Goal: Information Seeking & Learning: Understand process/instructions

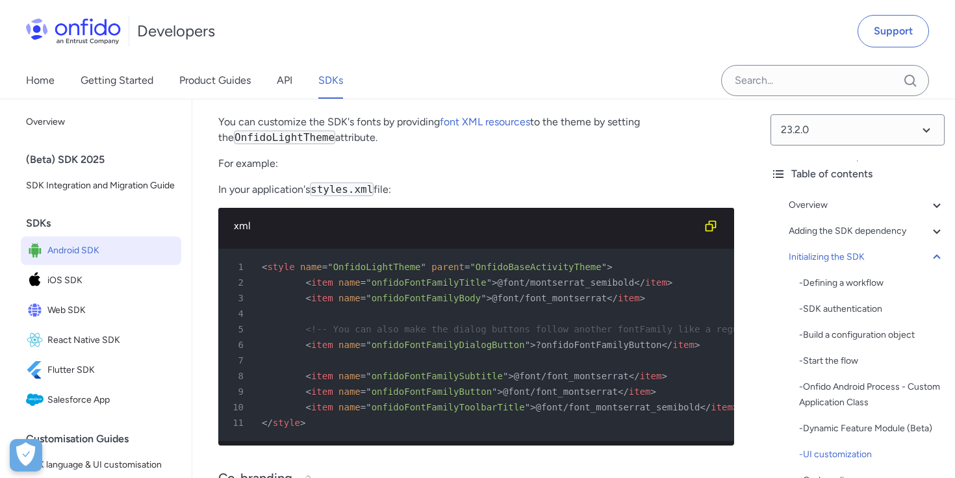
click at [342, 293] on span "name" at bounding box center [349, 298] width 22 height 10
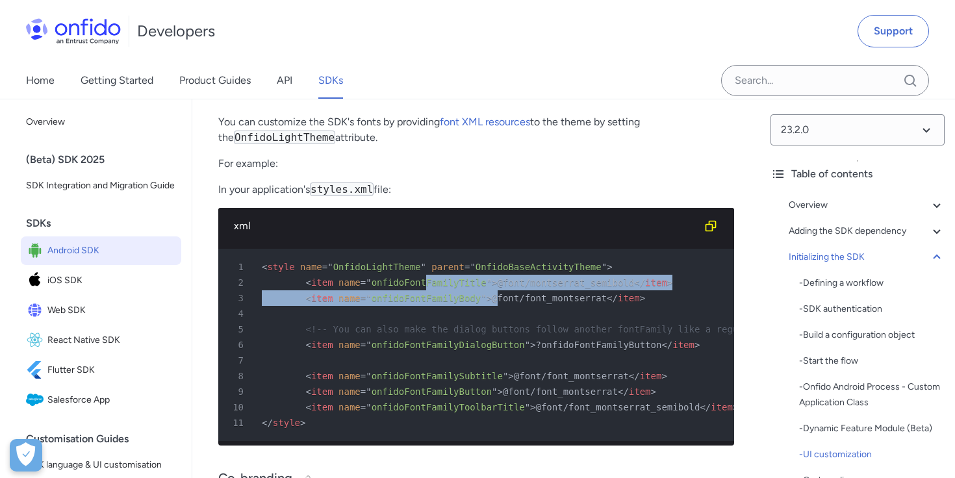
drag, startPoint x: 424, startPoint y: 257, endPoint x: 498, endPoint y: 261, distance: 74.8
click at [498, 261] on pre "1 < style name = " OnfidoLightTheme " parent = " OnfidoBaseActivityTheme " > 2 …" at bounding box center [476, 345] width 516 height 192
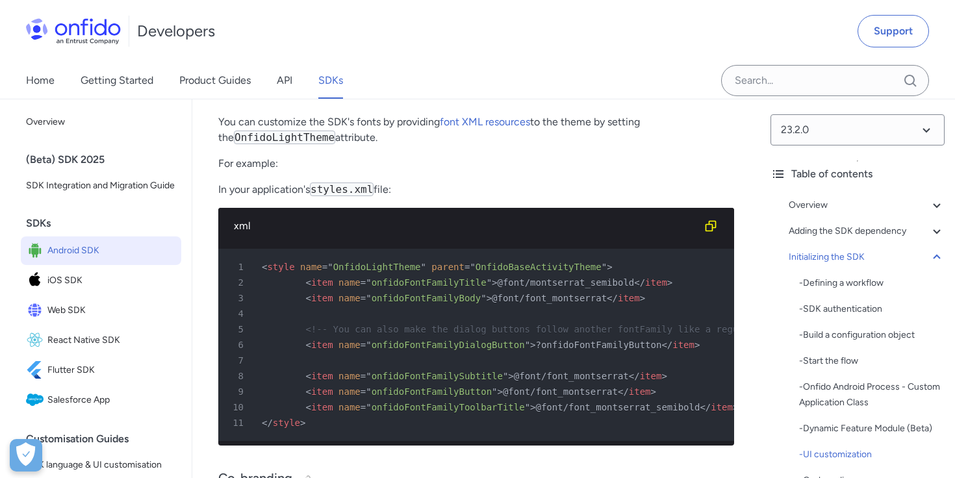
click at [411, 306] on div "4" at bounding box center [469, 314] width 492 height 16
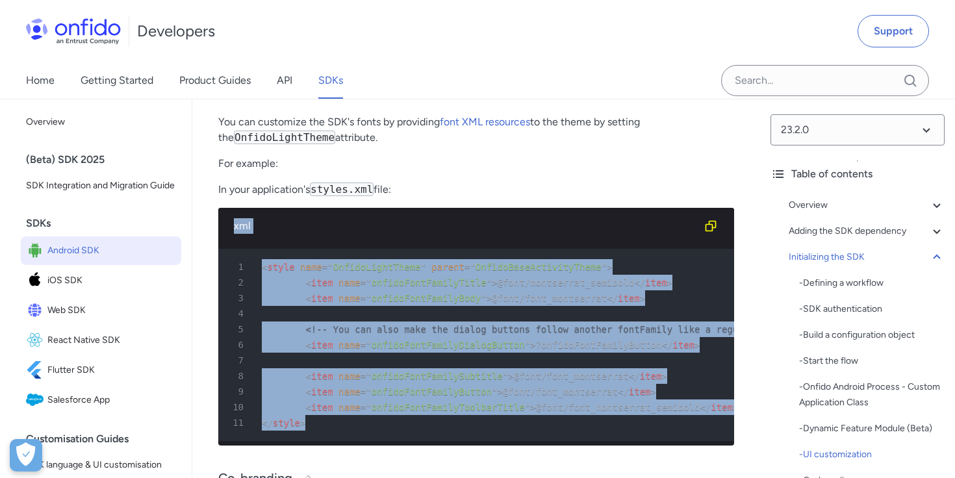
drag, startPoint x: 316, startPoint y: 391, endPoint x: 193, endPoint y: 198, distance: 228.7
copy div "xml 1 < style name = " OnfidoLightTheme " parent = " OnfidoBaseActivityTheme " …"
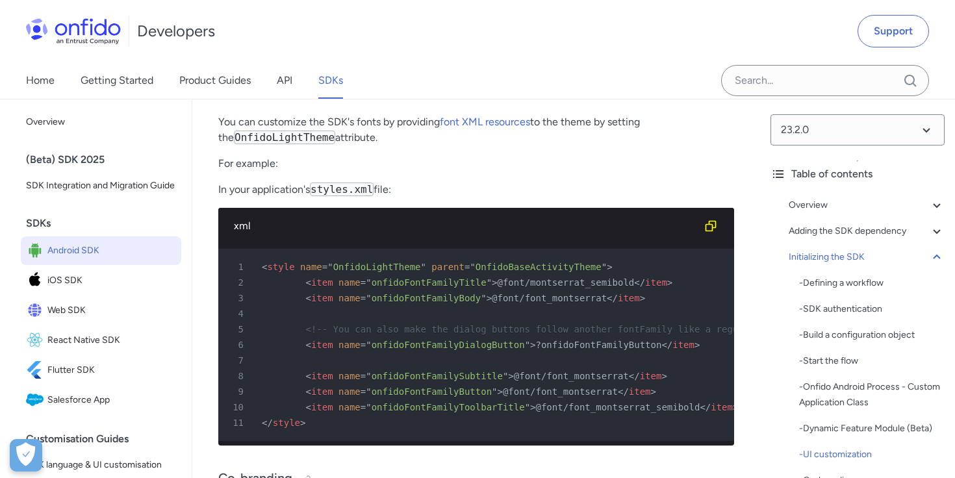
click at [613, 353] on div "7" at bounding box center [469, 361] width 492 height 16
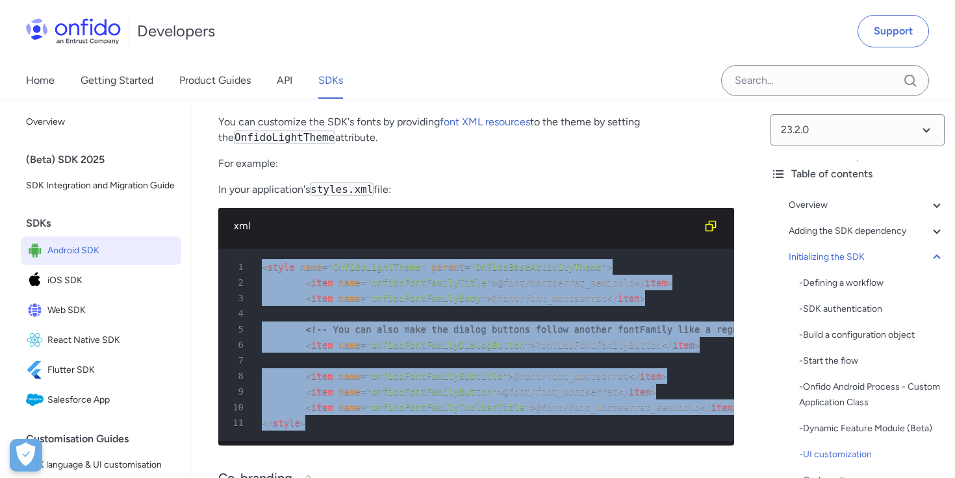
drag, startPoint x: 252, startPoint y: 326, endPoint x: 230, endPoint y: 238, distance: 91.1
click at [230, 249] on pre "1 < style name = " OnfidoLightTheme " parent = " OnfidoBaseActivityTheme " > 2 …" at bounding box center [476, 345] width 516 height 192
copy pre "< style name = " OnfidoLightTheme " parent = " OnfidoBaseActivityTheme " > 2 < …"
click at [430, 277] on span "onfidoFontFamilyTitle" at bounding box center [429, 282] width 115 height 10
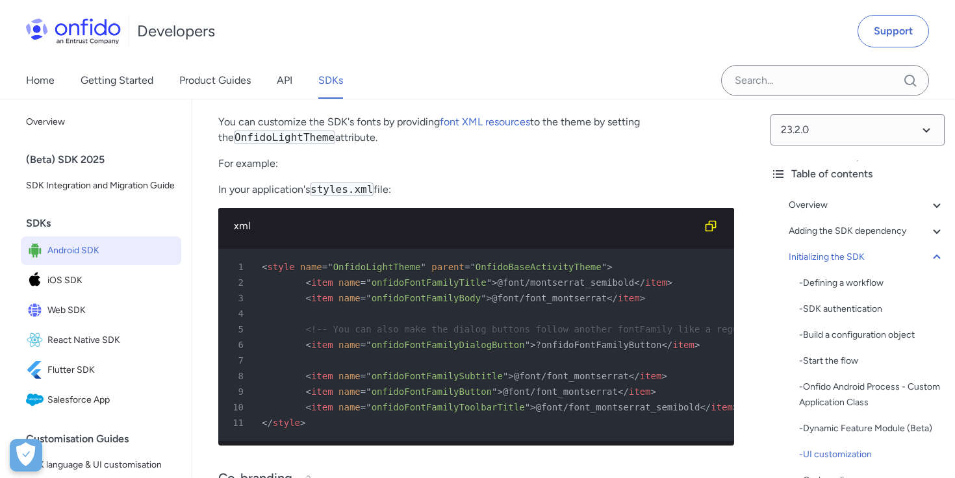
click at [394, 262] on span "OnfidoLightTheme" at bounding box center [377, 267] width 88 height 10
click at [510, 262] on span "OnfidoBaseActivityTheme" at bounding box center [539, 267] width 126 height 10
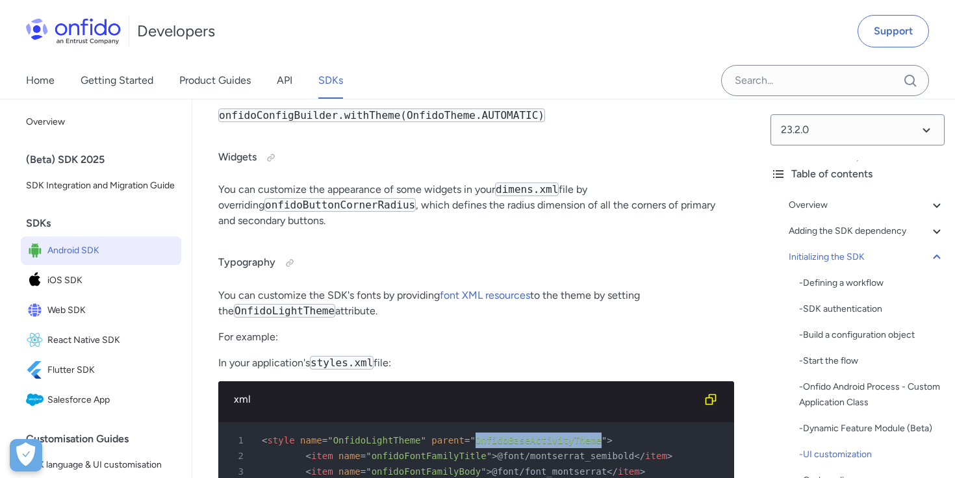
scroll to position [6637, 0]
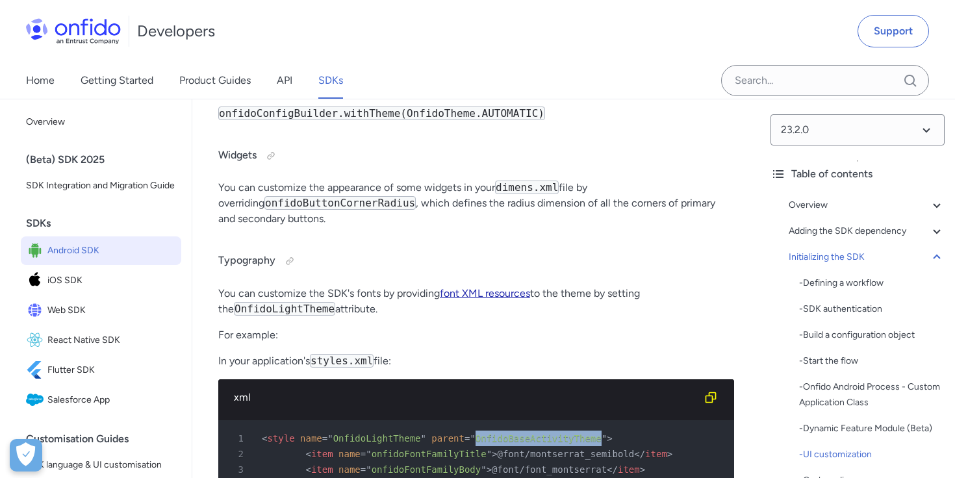
click at [490, 287] on link "font XML resources" at bounding box center [485, 293] width 90 height 12
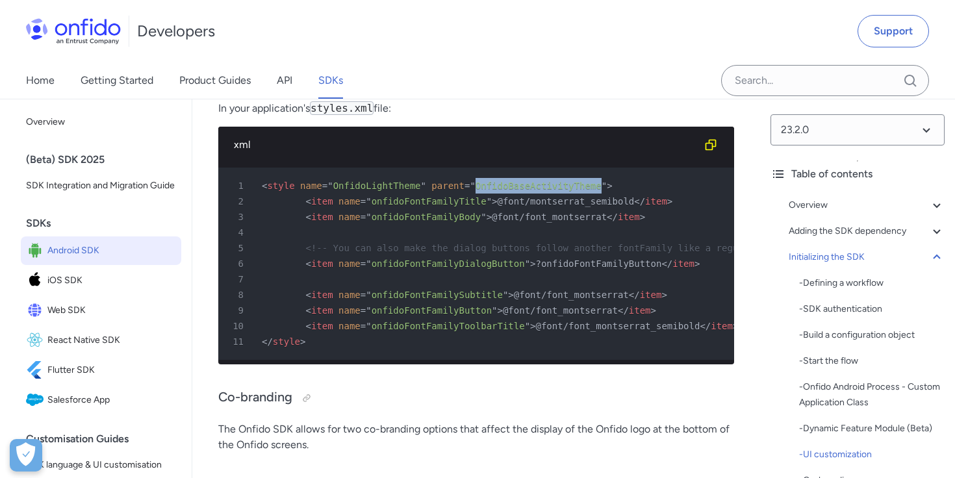
scroll to position [6882, 0]
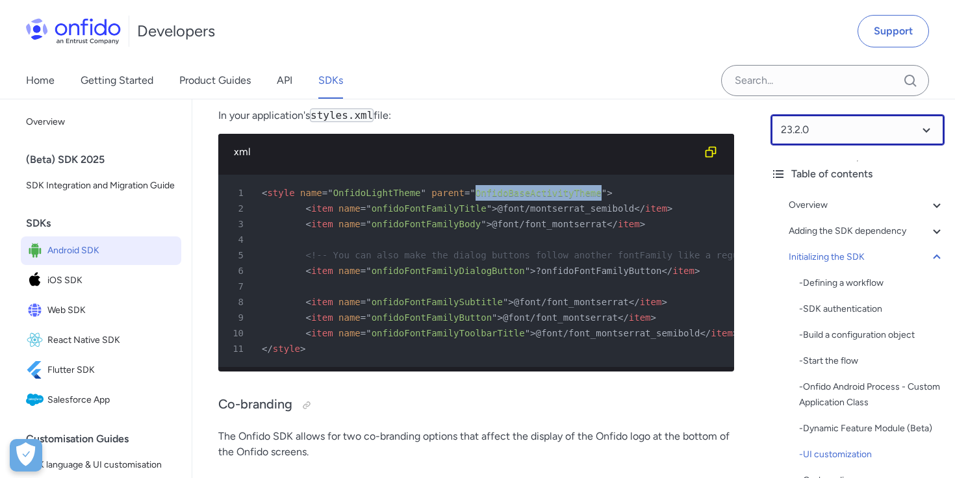
click at [830, 134] on select at bounding box center [857, 129] width 174 height 31
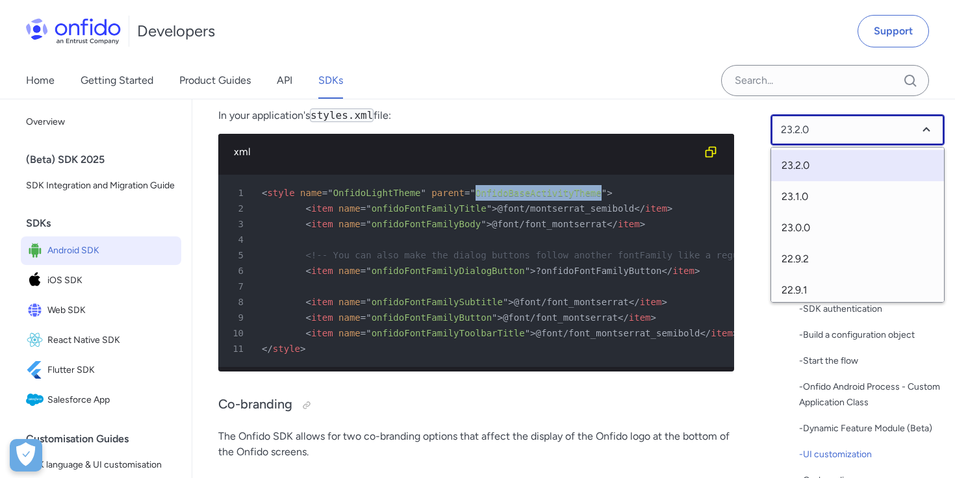
click at [830, 134] on select at bounding box center [857, 129] width 174 height 31
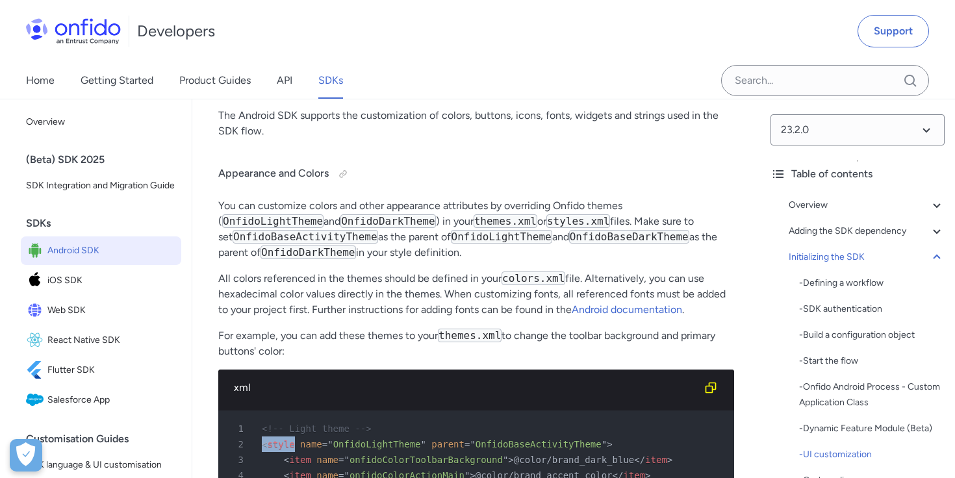
scroll to position [5845, 0]
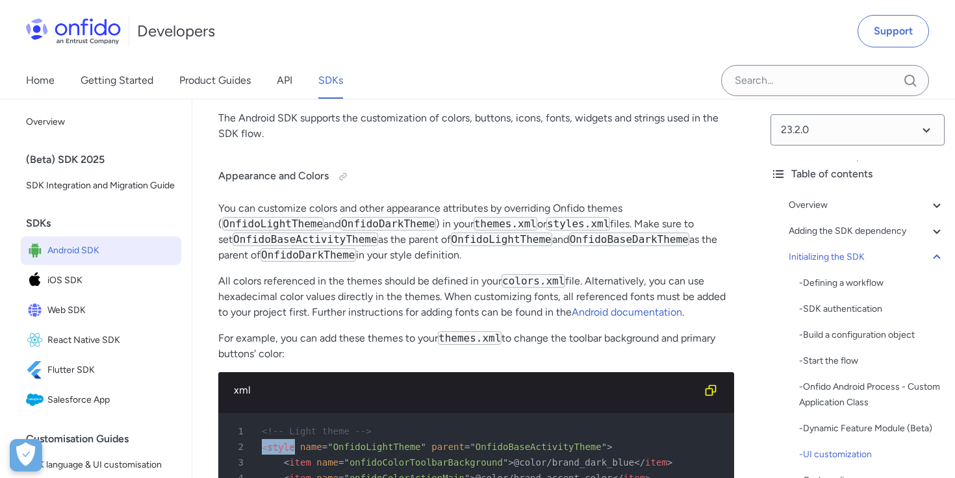
drag, startPoint x: 353, startPoint y: 175, endPoint x: 608, endPoint y: 222, distance: 258.9
click at [609, 222] on p "You can customize colors and other appearance attributes by overriding Onfido t…" at bounding box center [476, 232] width 516 height 62
click at [608, 222] on p "You can customize colors and other appearance attributes by overriding Onfido t…" at bounding box center [476, 232] width 516 height 62
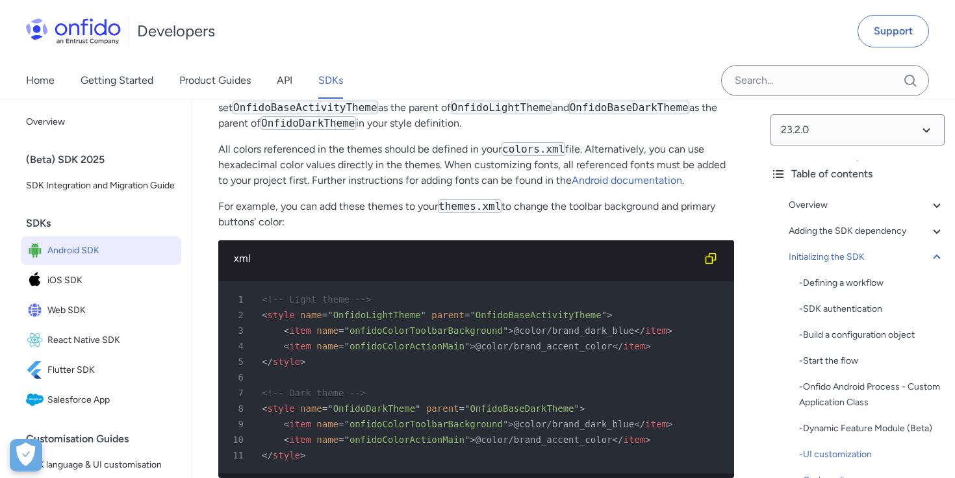
scroll to position [5979, 0]
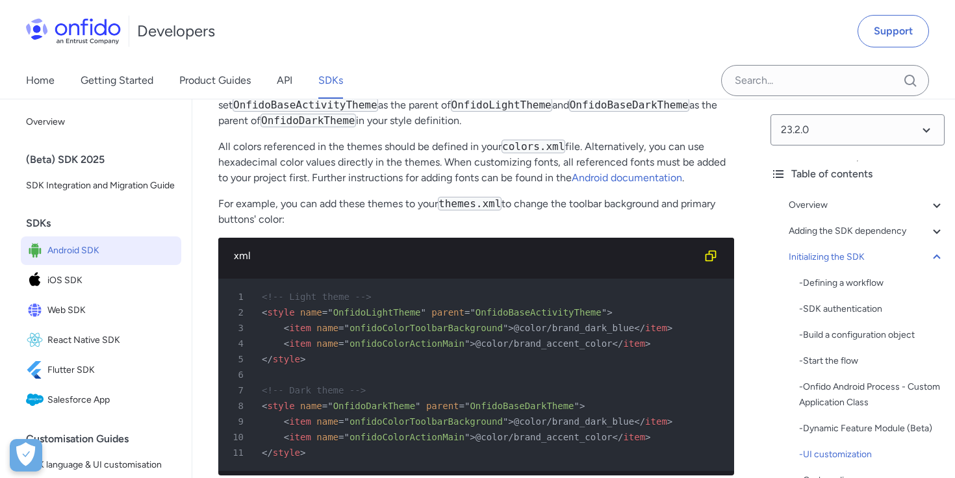
click at [585, 307] on span "OnfidoBaseActivityTheme" at bounding box center [539, 312] width 126 height 10
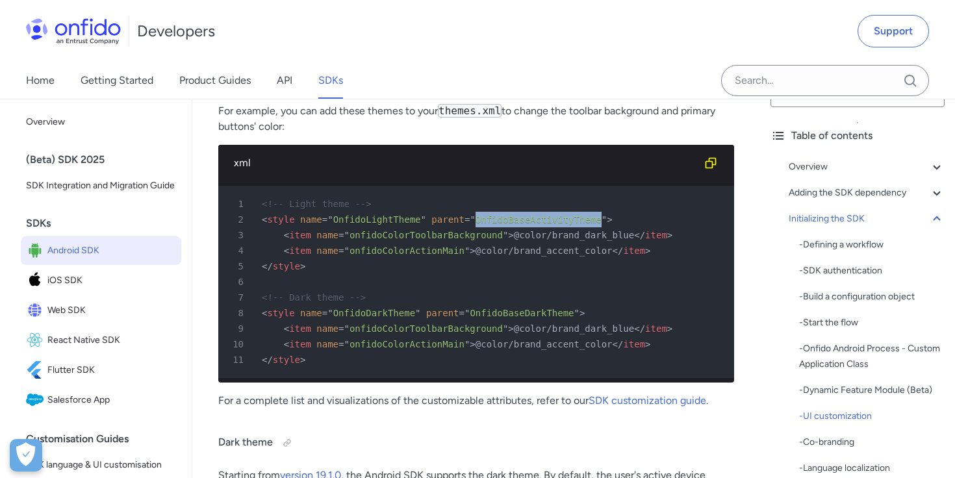
scroll to position [6011, 0]
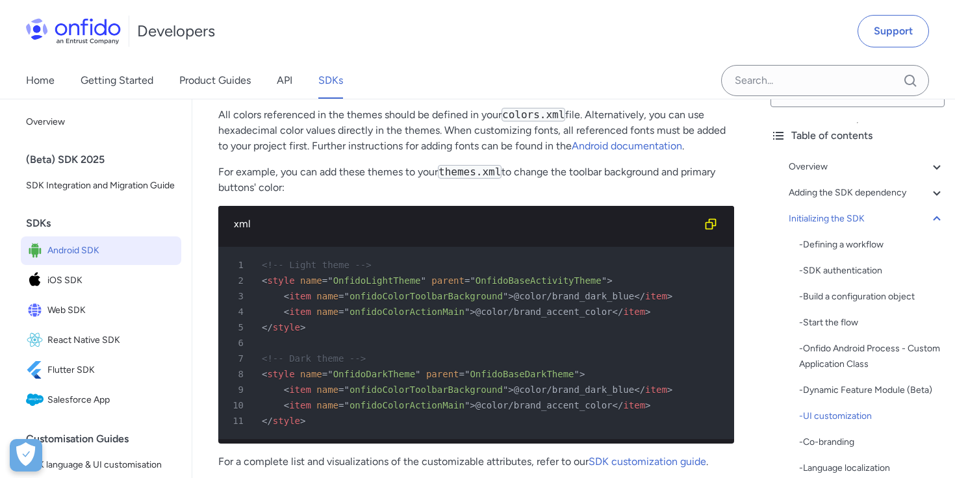
click at [450, 307] on span "onfidoColorActionMain" at bounding box center [407, 312] width 115 height 10
click at [658, 304] on div "4 < item name = " onfidoColorActionMain " > @color/brand_accent_color </ item >" at bounding box center [469, 312] width 492 height 16
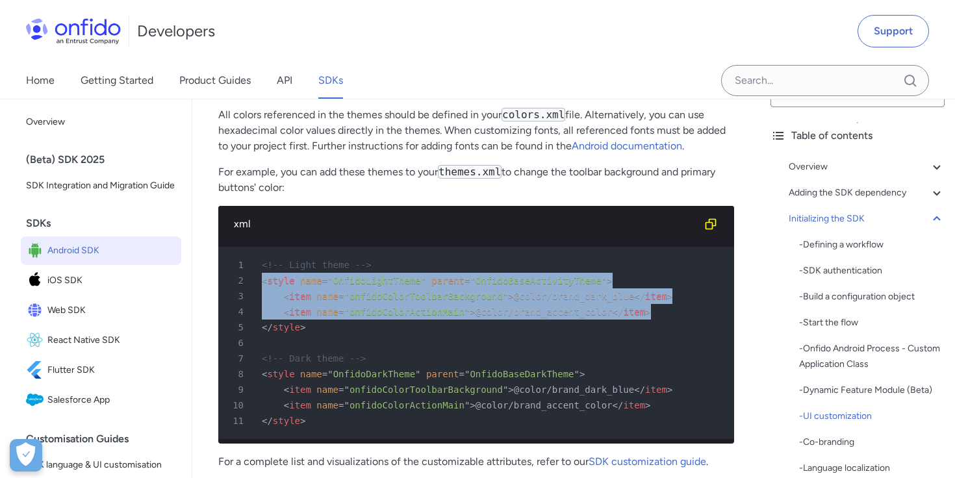
drag, startPoint x: 658, startPoint y: 282, endPoint x: 669, endPoint y: 241, distance: 42.4
click at [669, 247] on pre "1 <!-- Light theme --> 2 < style name = " OnfidoLightTheme " parent = " OnfidoB…" at bounding box center [476, 343] width 516 height 192
click at [663, 304] on div "4 < item name = " onfidoColorActionMain " > @color/brand_accent_color </ item >" at bounding box center [469, 312] width 492 height 16
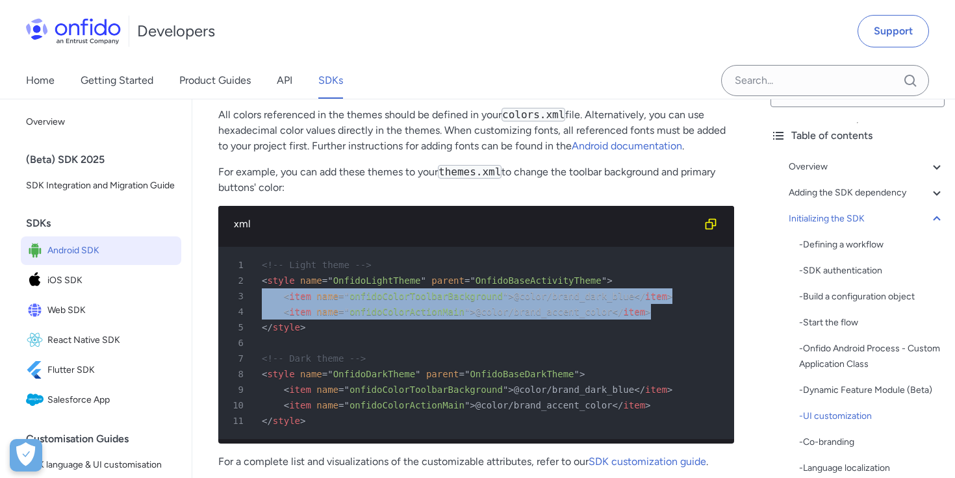
drag, startPoint x: 663, startPoint y: 278, endPoint x: 618, endPoint y: 247, distance: 54.6
click at [618, 247] on pre "1 <!-- Light theme --> 2 < style name = " OnfidoLightTheme " parent = " OnfidoB…" at bounding box center [476, 343] width 516 height 192
copy pre "3 < item name = " onfidoColorToolbarBackground " > @color/brand_dark_blue </ it…"
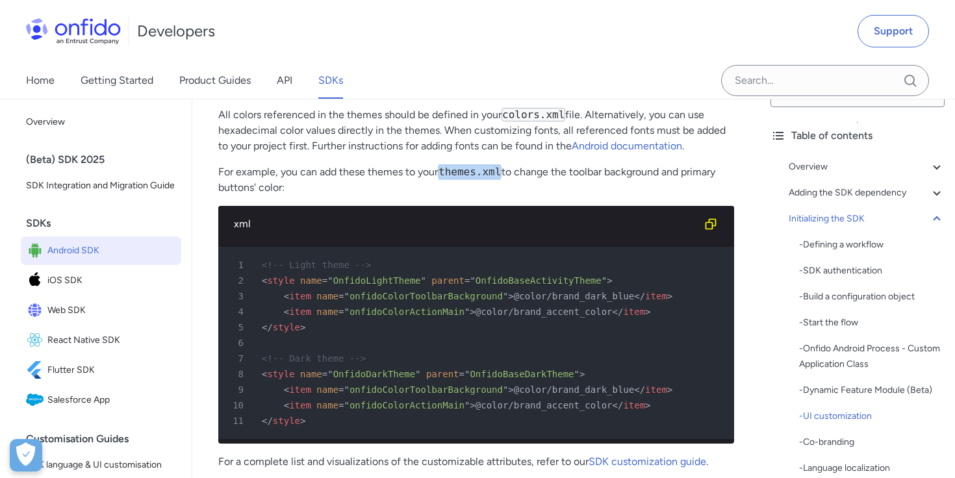
drag, startPoint x: 439, startPoint y: 136, endPoint x: 502, endPoint y: 143, distance: 63.3
click at [502, 164] on p "For example, you can add these themes to your themes.xml to change the toolbar …" at bounding box center [476, 179] width 516 height 31
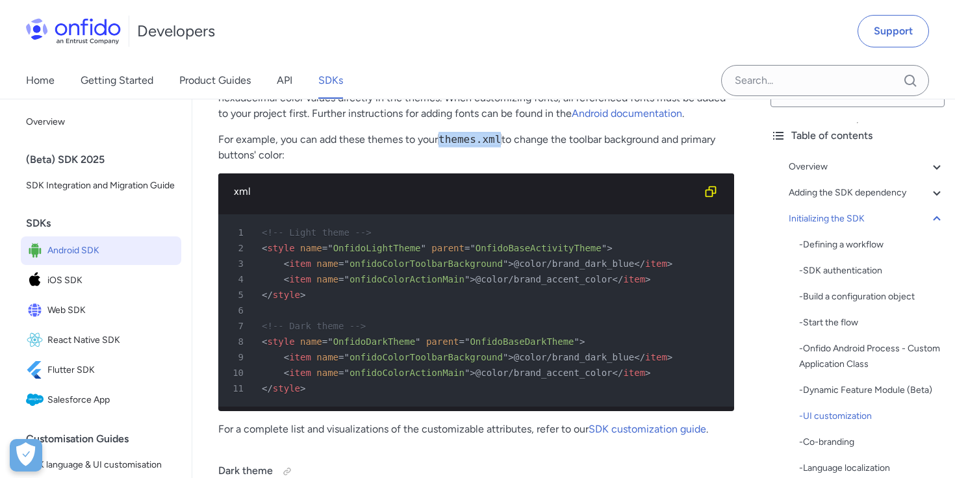
scroll to position [6055, 0]
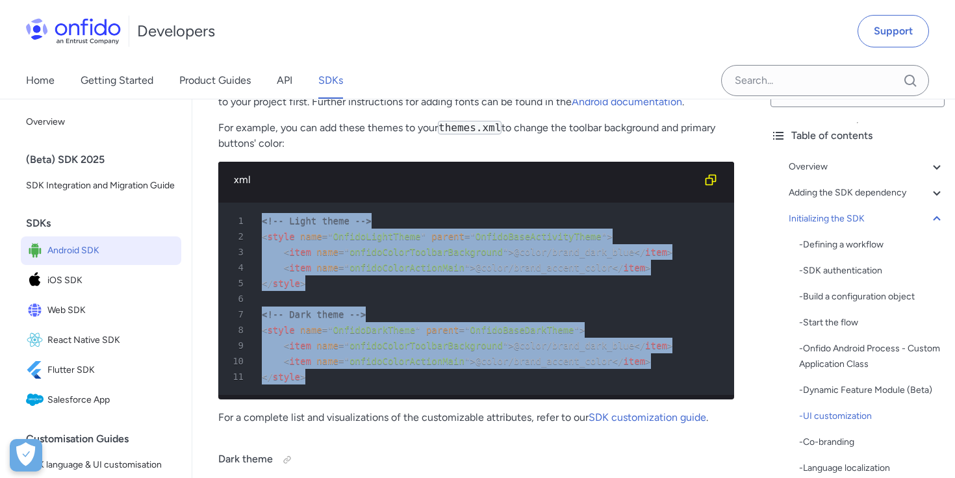
drag, startPoint x: 333, startPoint y: 342, endPoint x: 196, endPoint y: 184, distance: 209.1
click at [487, 275] on div "5 </ style >" at bounding box center [469, 283] width 492 height 16
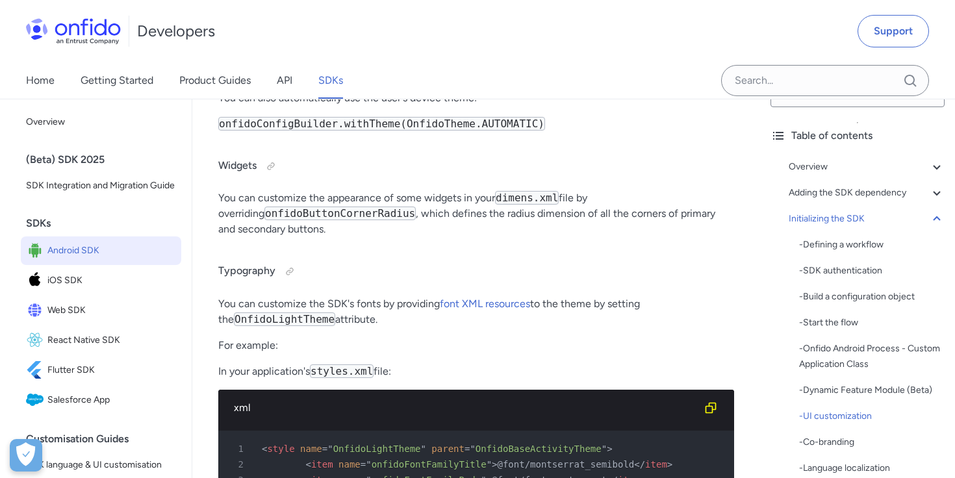
scroll to position [6624, 0]
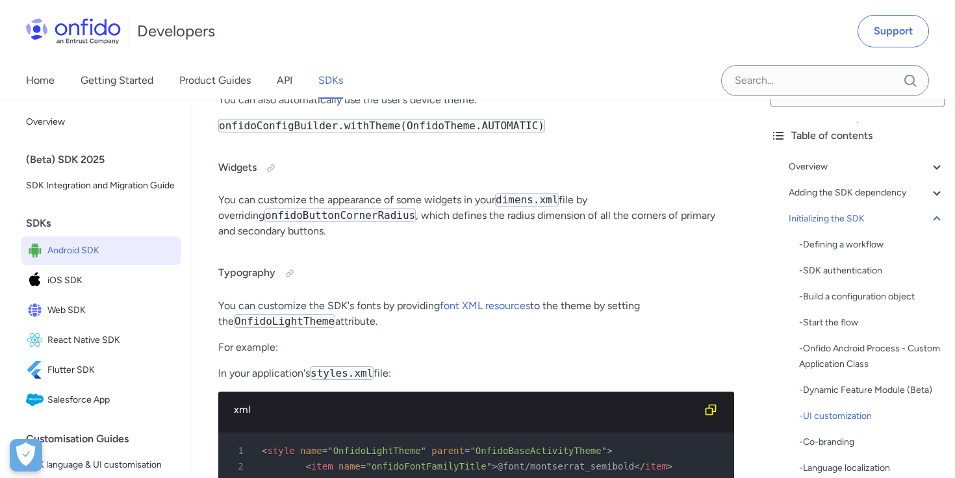
click at [325, 209] on code "onfidoButtonCornerRadius" at bounding box center [339, 216] width 151 height 14
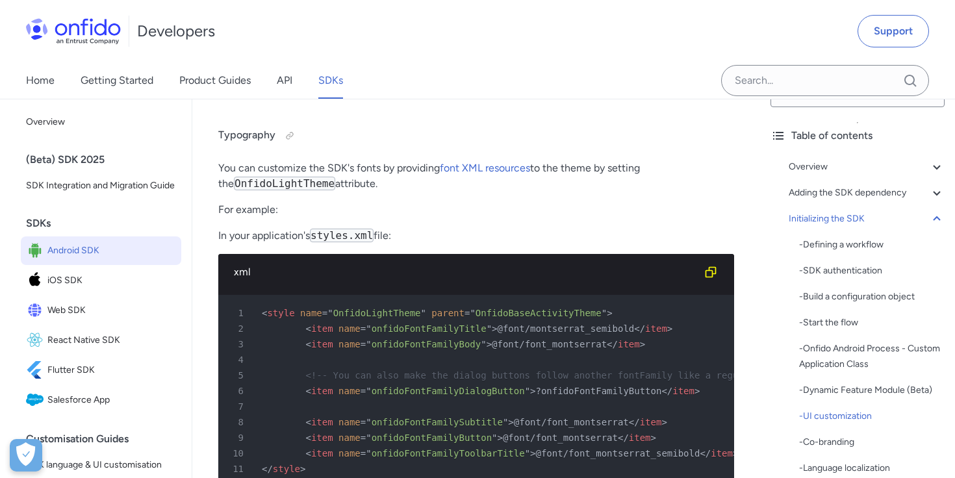
scroll to position [6765, 0]
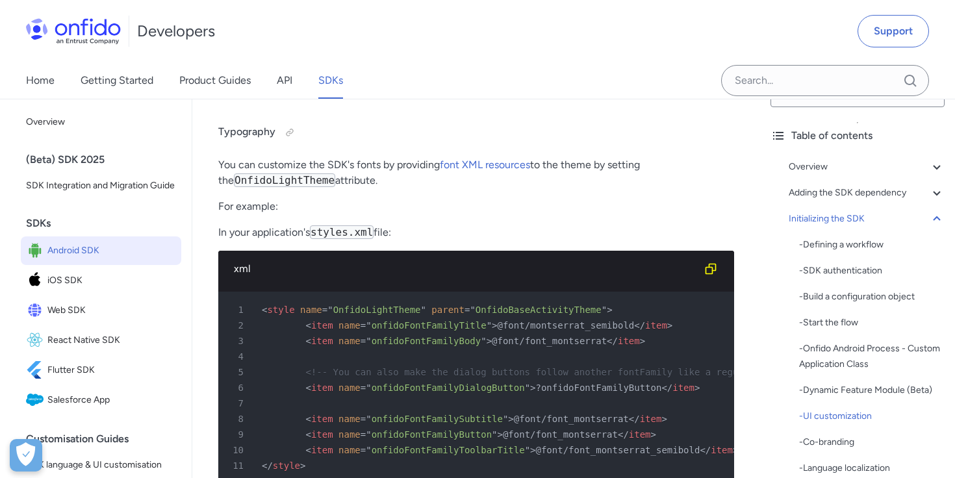
copy code "onfidoButtonCornerRadius"
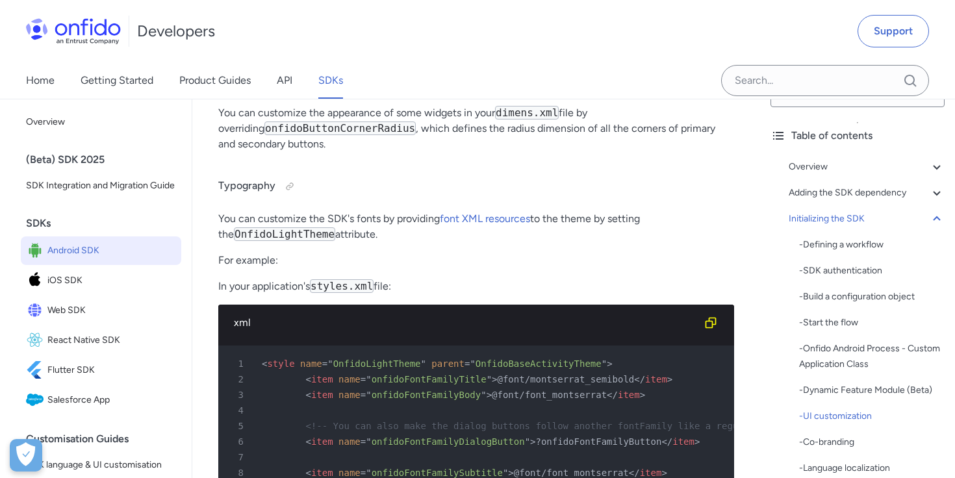
scroll to position [6716, 0]
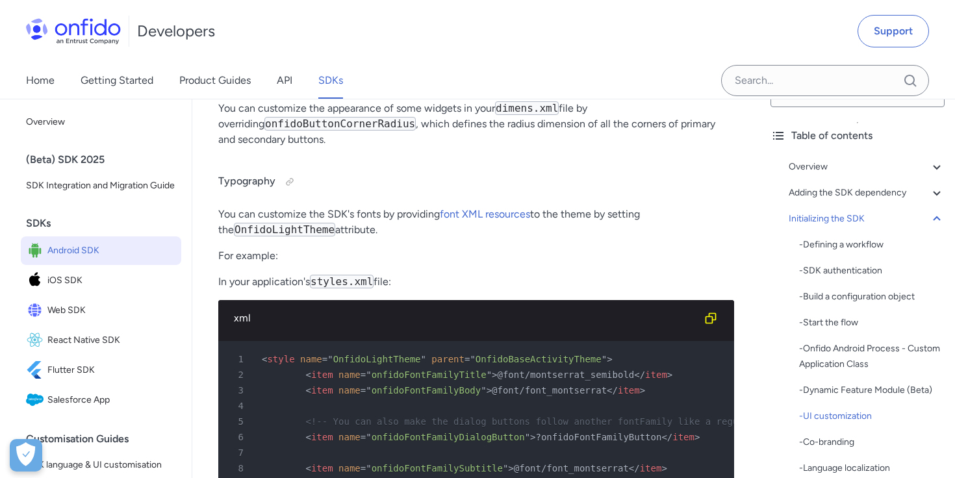
click at [295, 223] on code "OnfidoLightTheme" at bounding box center [284, 230] width 101 height 14
